Goal: Use online tool/utility: Utilize a website feature to perform a specific function

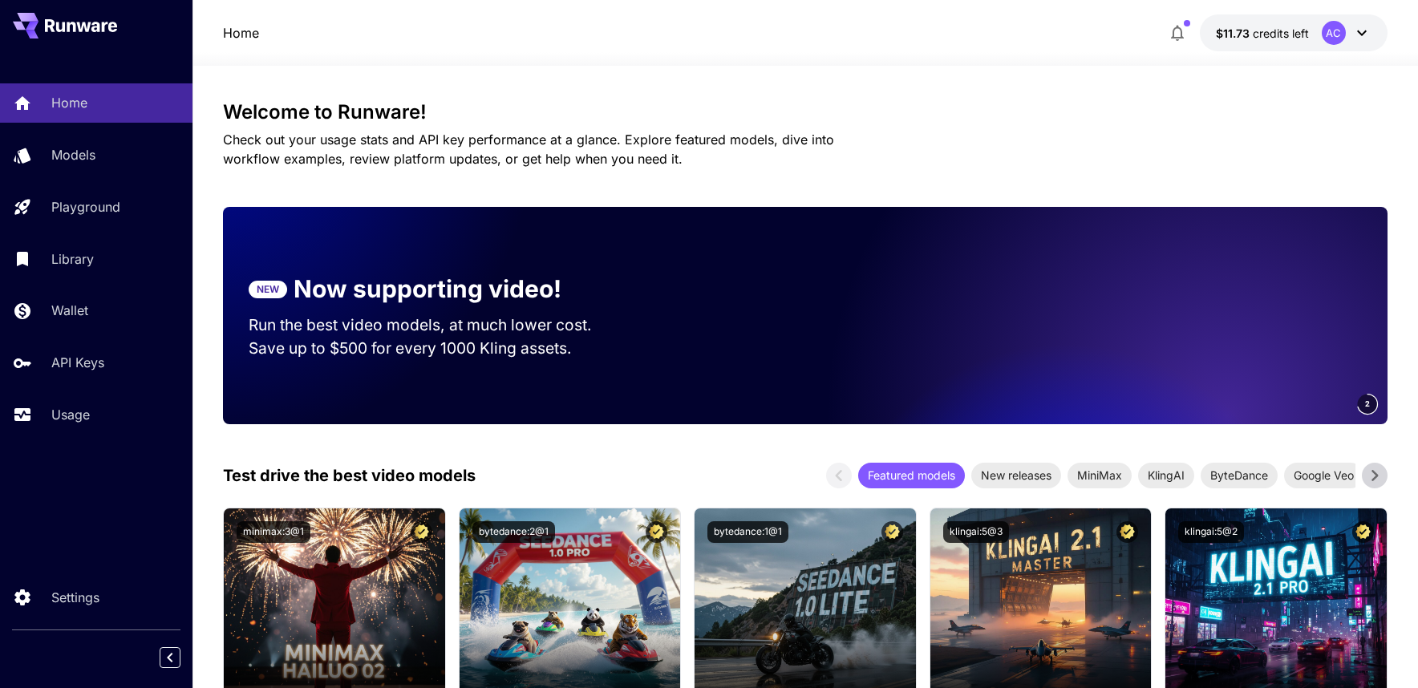
click at [1146, 354] on video at bounding box center [1162, 315] width 449 height 217
click at [1298, 405] on video at bounding box center [1162, 315] width 449 height 217
click at [1297, 404] on video at bounding box center [1162, 315] width 449 height 217
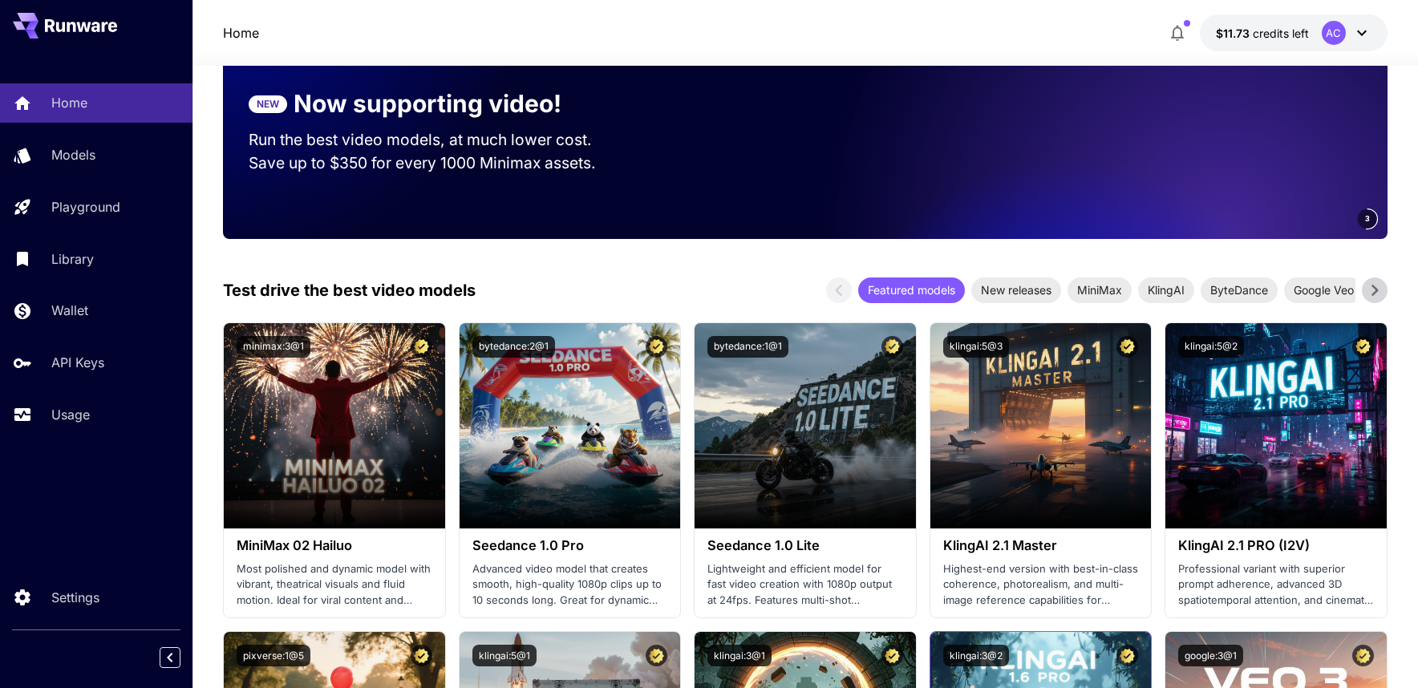
scroll to position [373, 0]
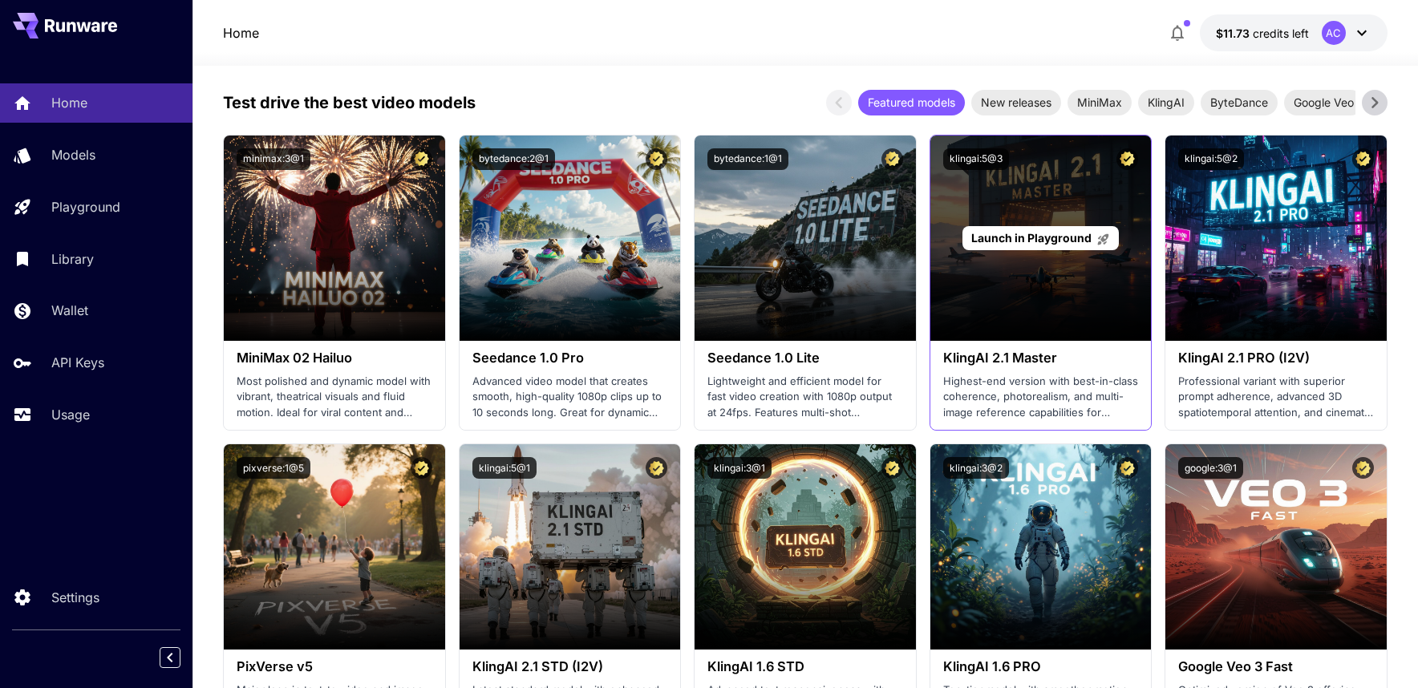
click at [1037, 252] on div "Launch in Playground" at bounding box center [1040, 238] width 221 height 205
click at [1006, 241] on span "Launch in Playground" at bounding box center [1031, 238] width 120 height 14
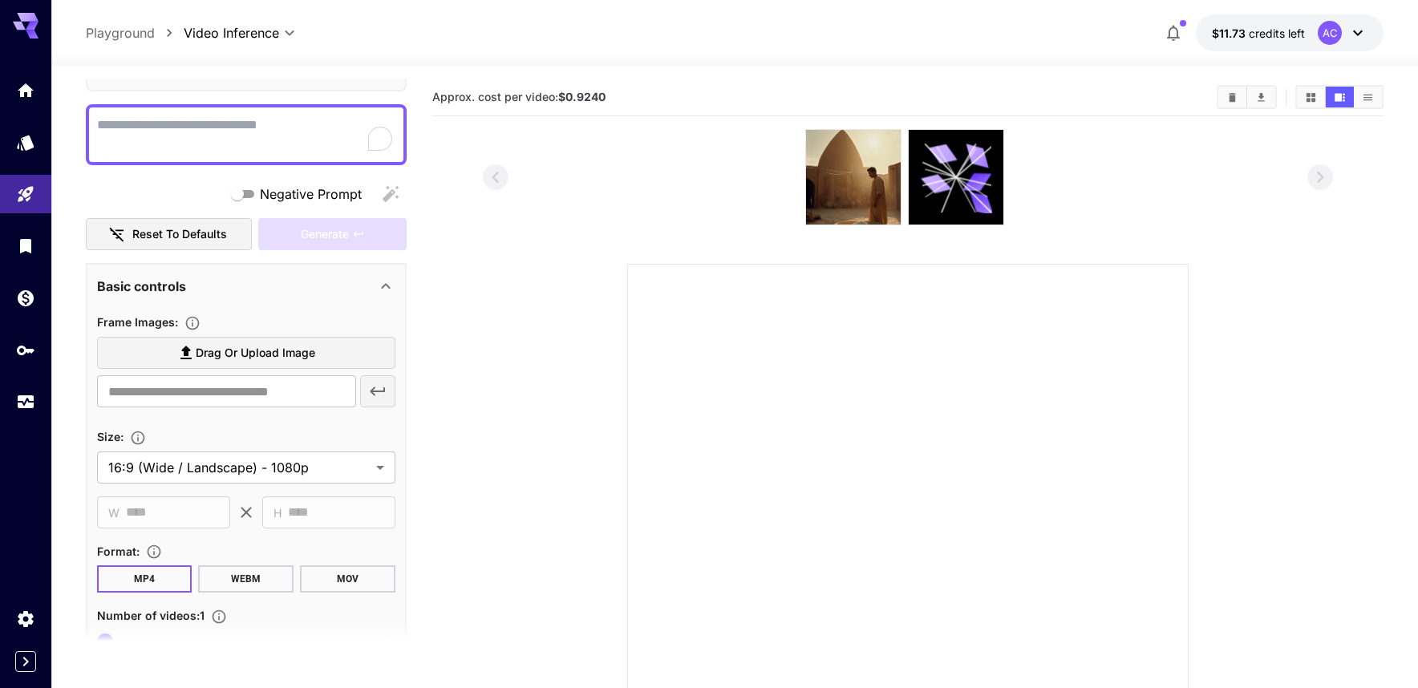
scroll to position [301, 0]
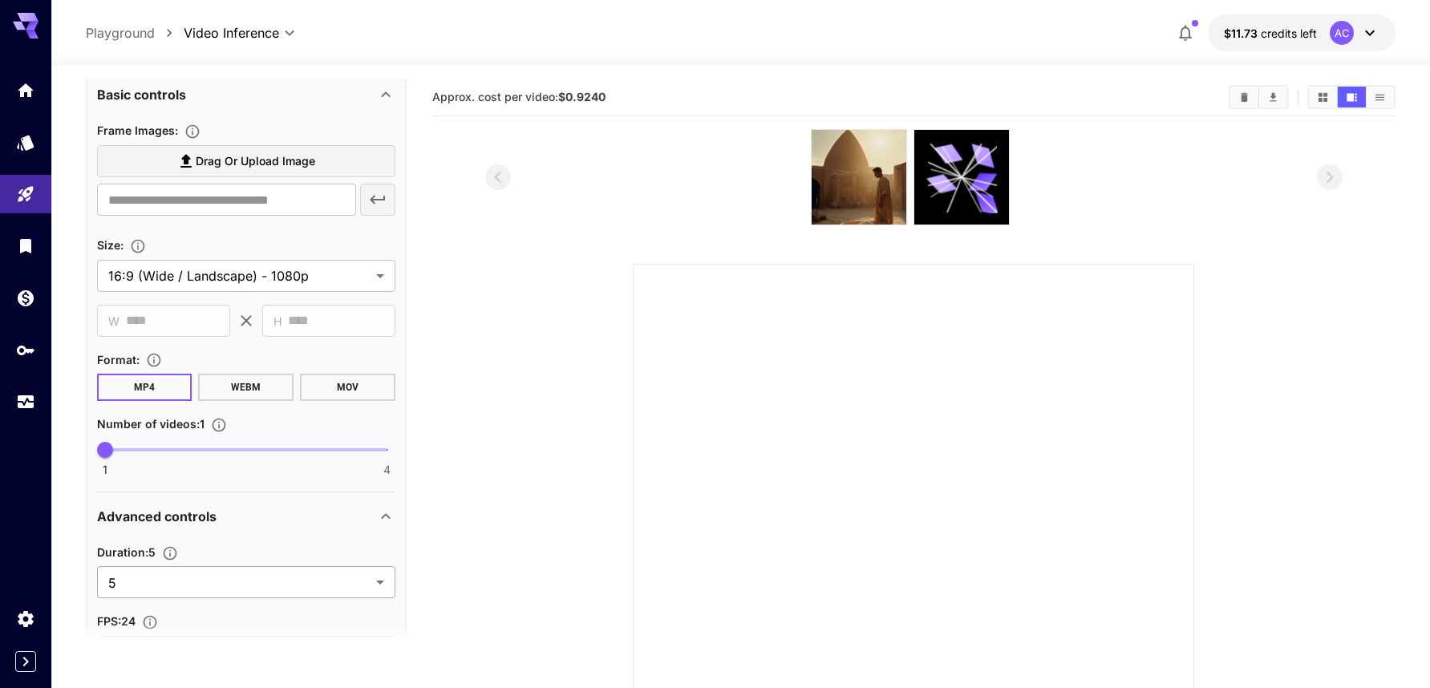
click at [188, 581] on body "**********" at bounding box center [715, 436] width 1430 height 873
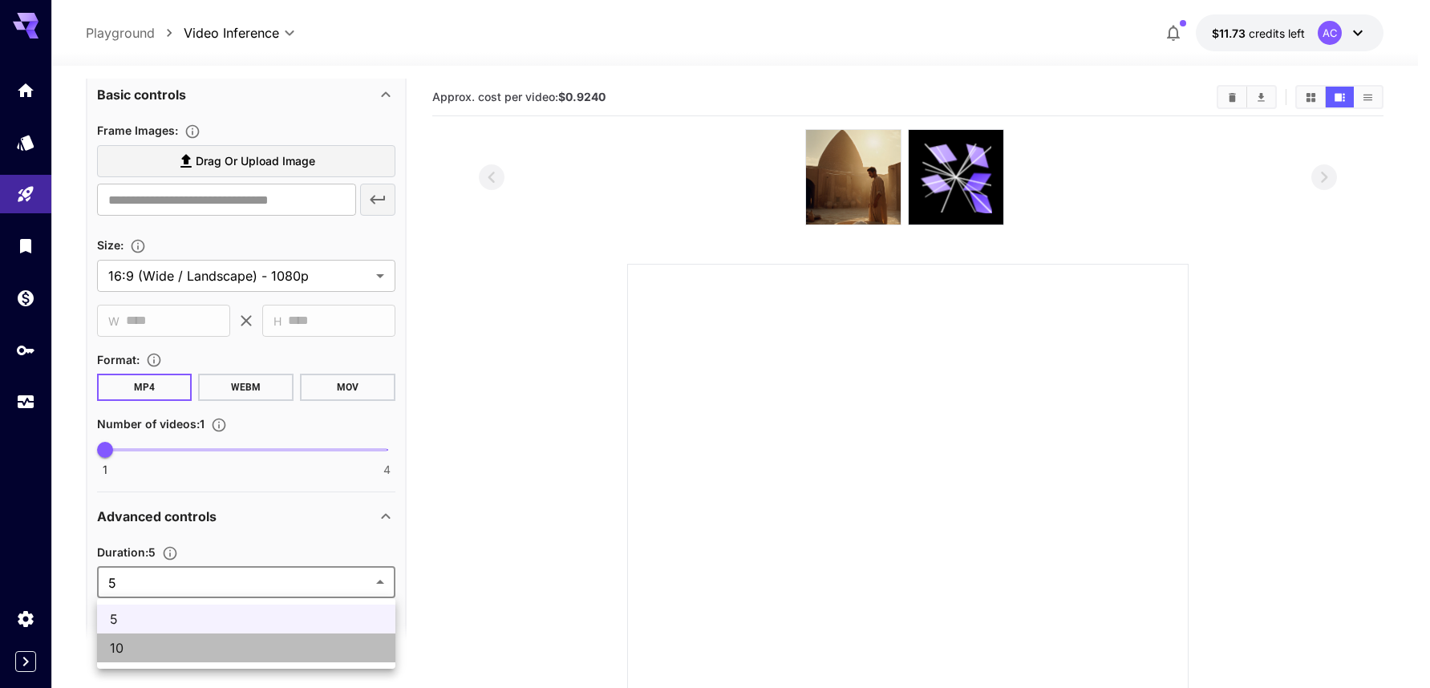
click at [160, 650] on span "10" at bounding box center [246, 647] width 273 height 19
type input "**"
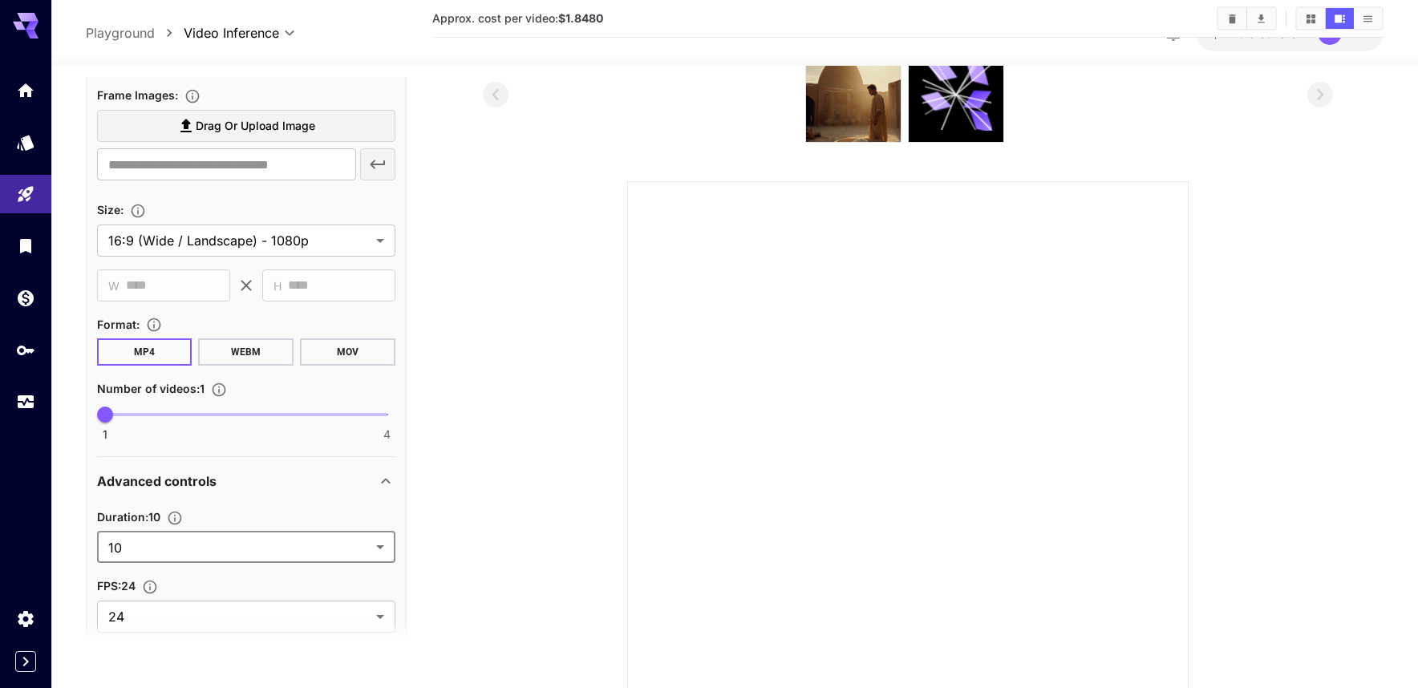
scroll to position [66, 0]
